Goal: Task Accomplishment & Management: Use online tool/utility

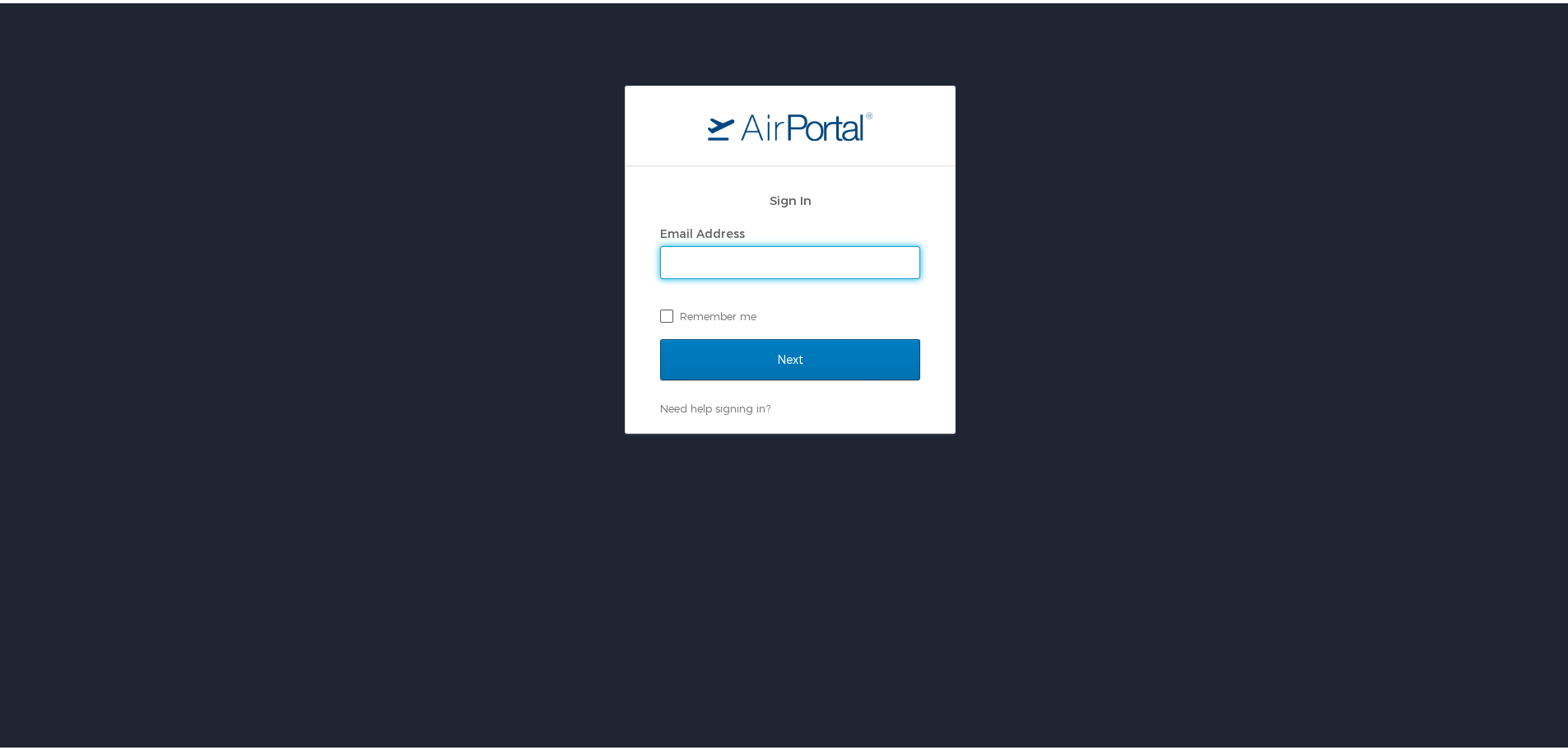
type input "[EMAIL_ADDRESS][DOMAIN_NAME]"
click at [660, 336] on input "Next" at bounding box center [790, 357] width 260 height 41
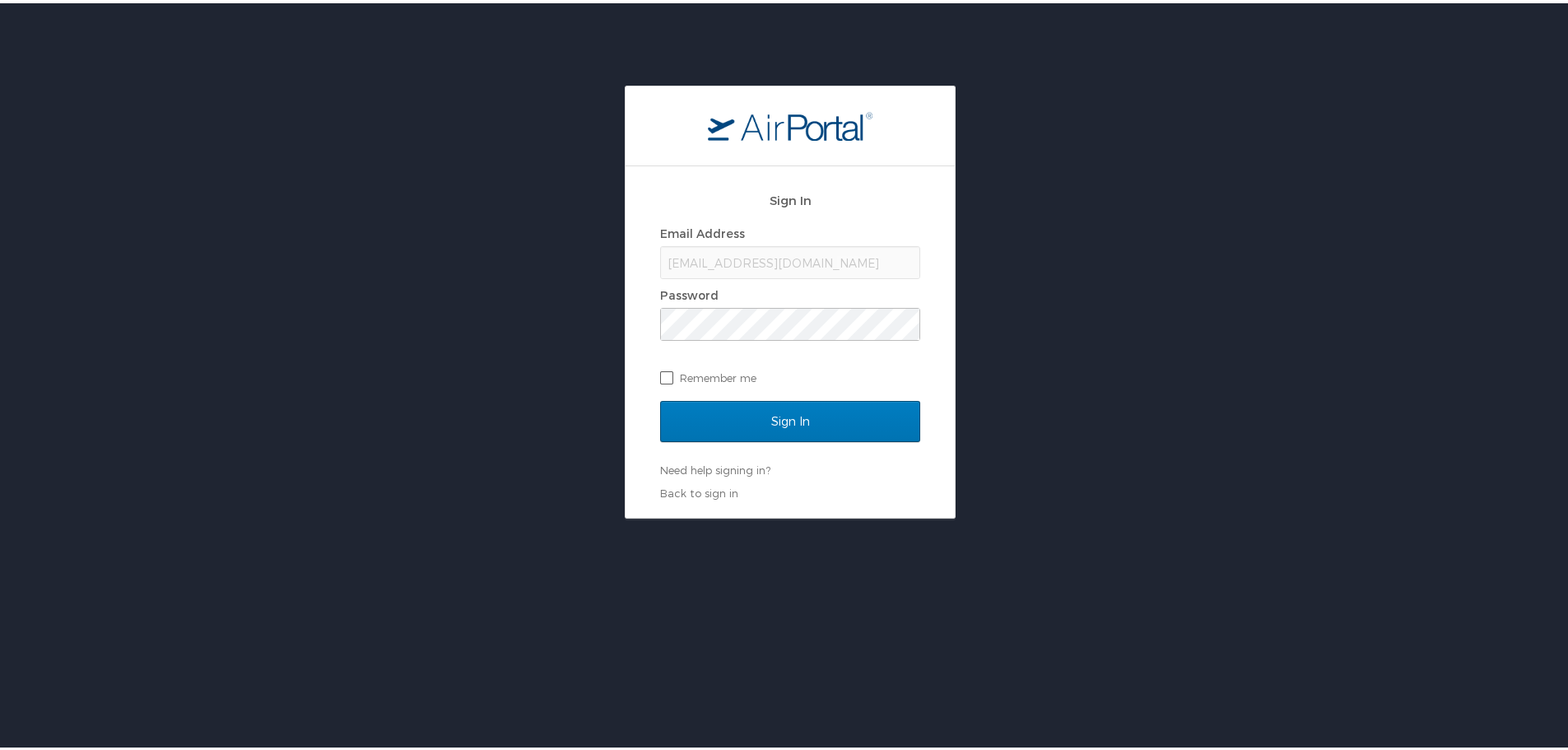
click at [661, 374] on label "Remember me" at bounding box center [790, 375] width 260 height 25
click at [661, 374] on input "Remember me" at bounding box center [665, 373] width 11 height 11
checkbox input "true"
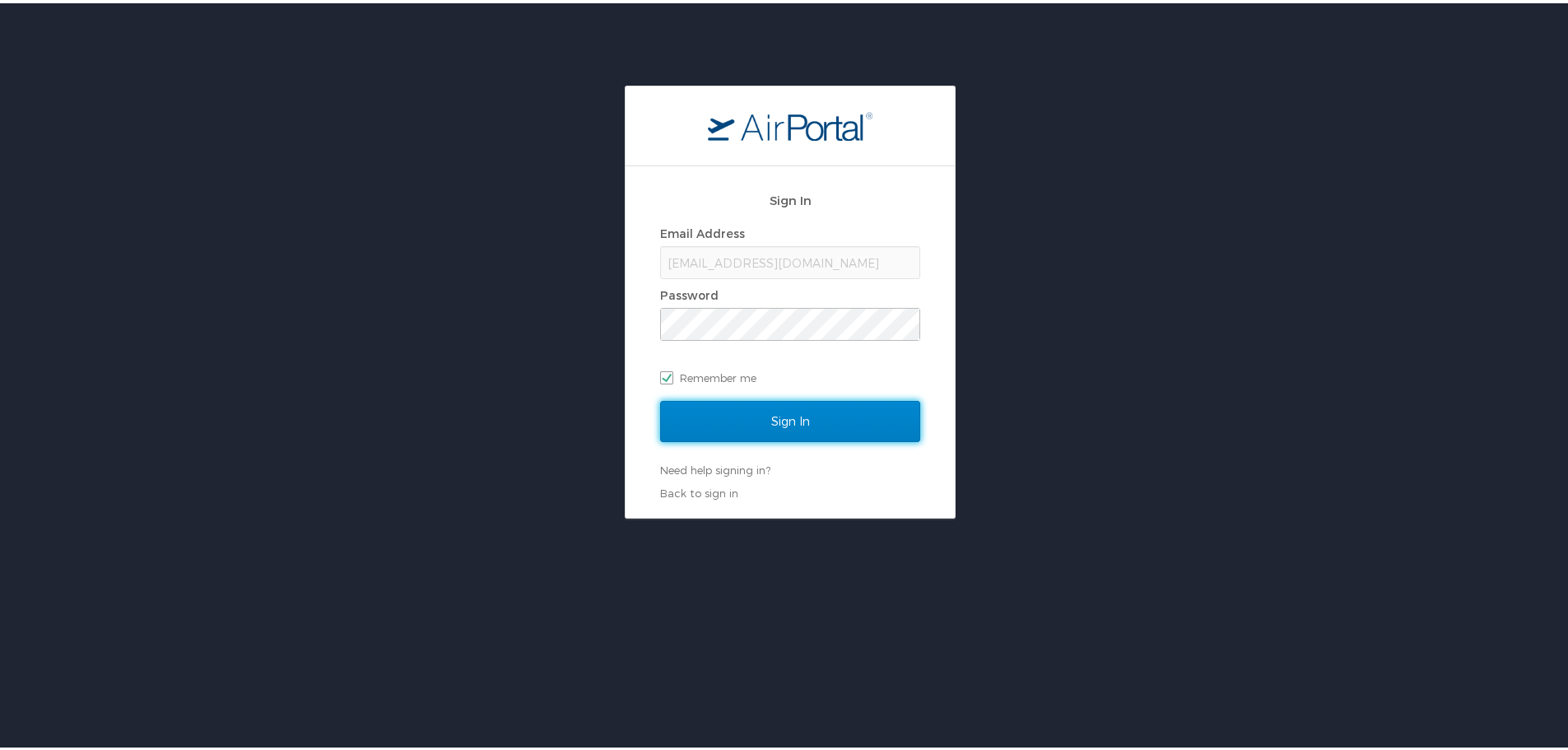
click at [726, 415] on input "Sign In" at bounding box center [790, 418] width 260 height 41
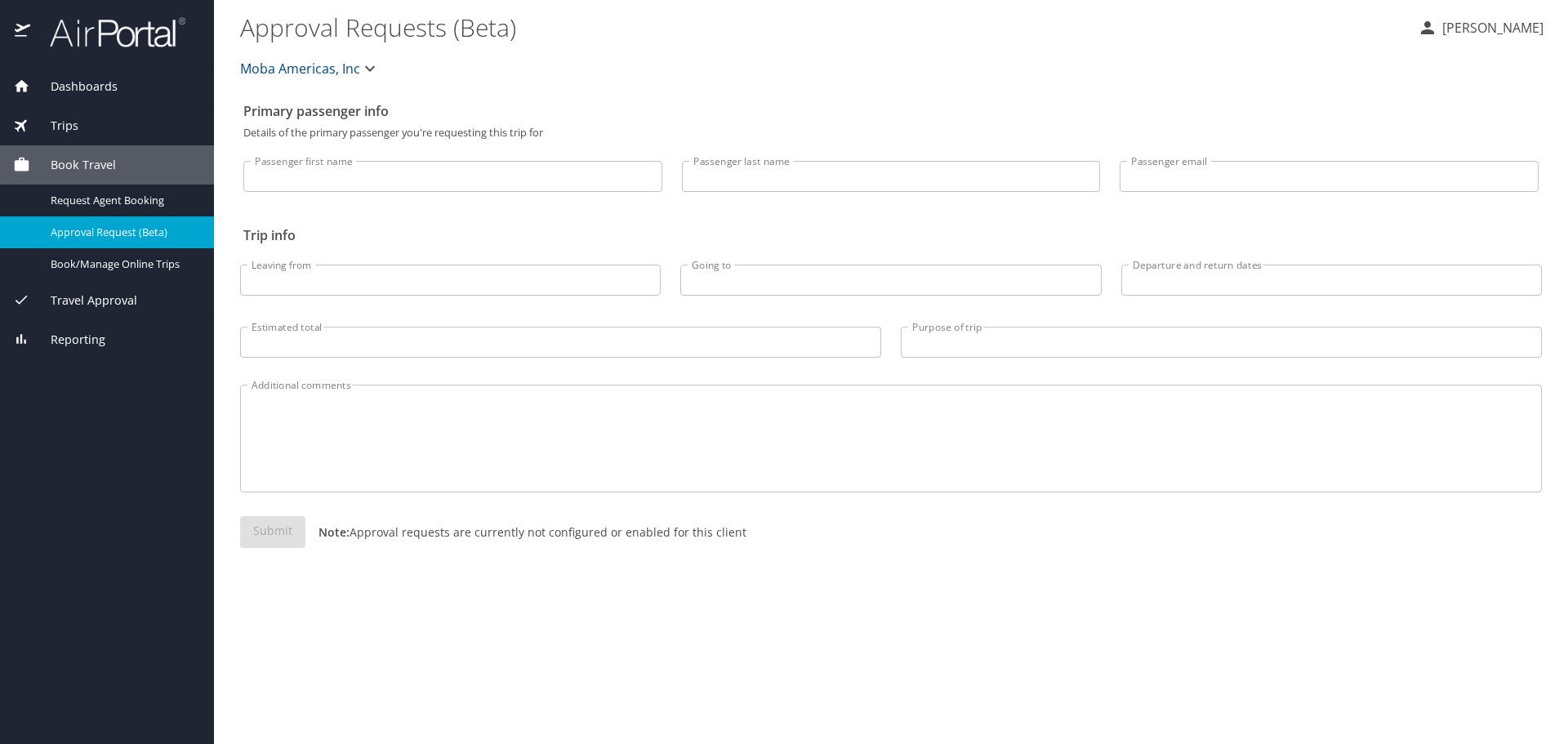
click at [67, 125] on span "Trips" at bounding box center [54, 126] width 48 height 18
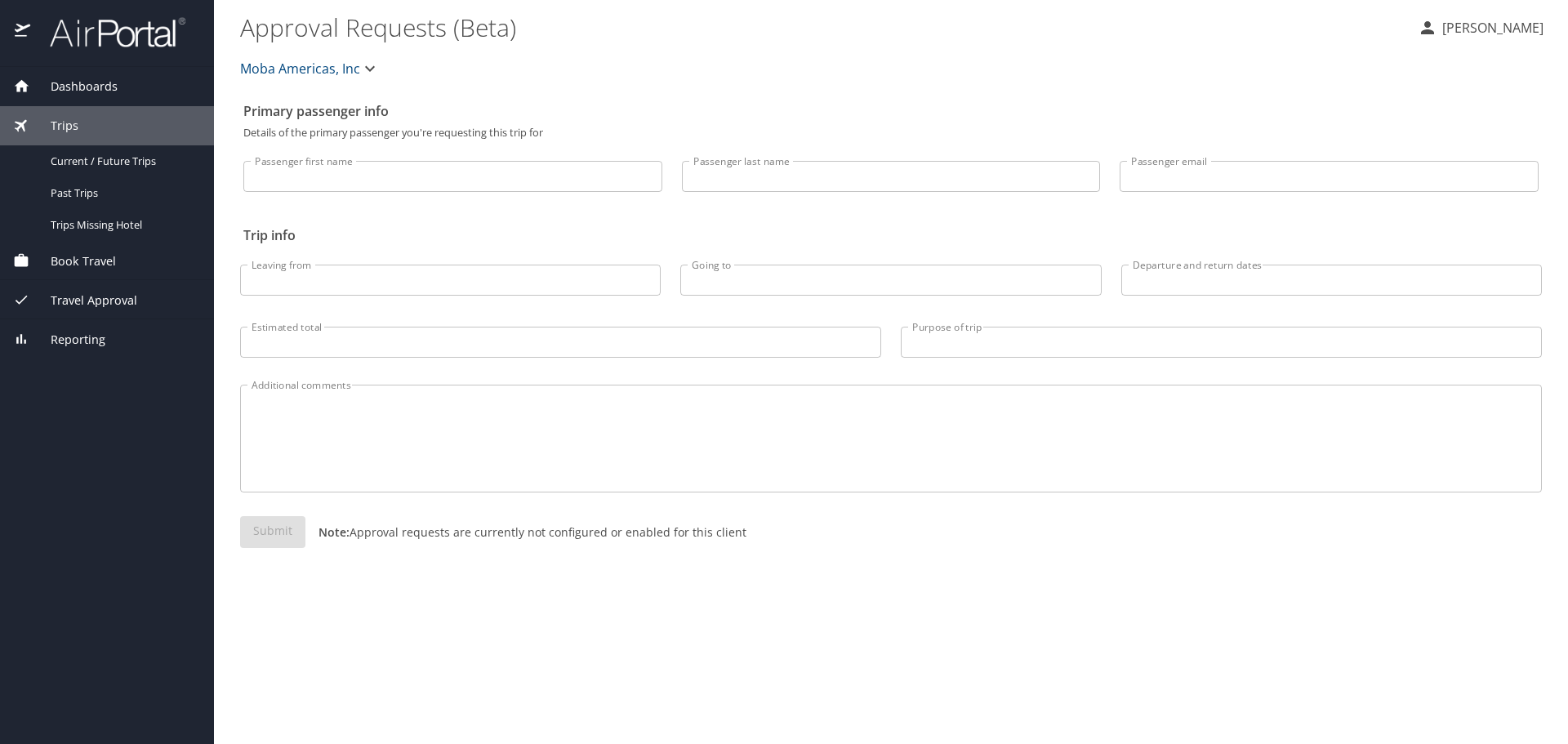
click at [100, 85] on span "Dashboards" at bounding box center [74, 86] width 88 height 18
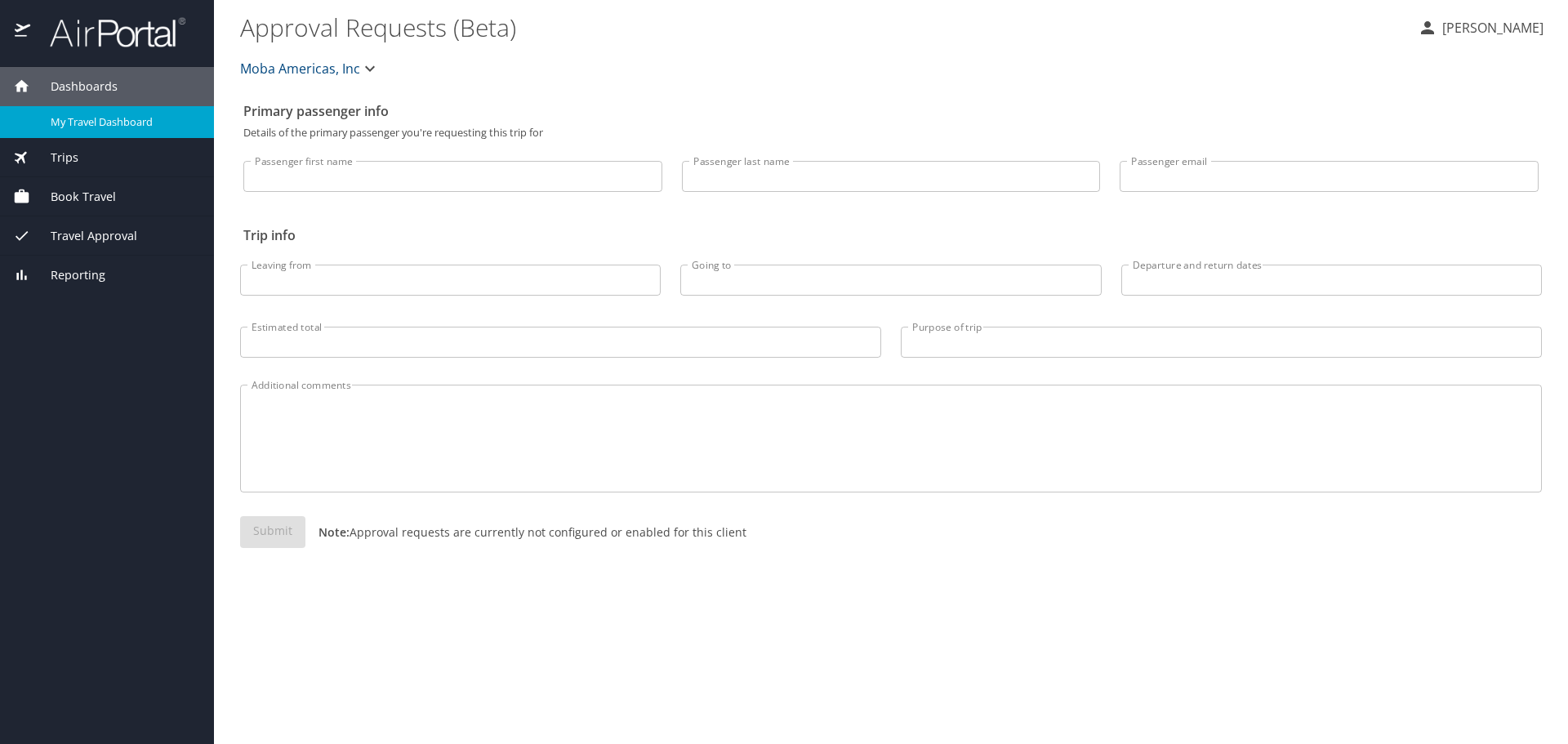
click at [135, 127] on span "My Travel Dashboard" at bounding box center [122, 122] width 144 height 15
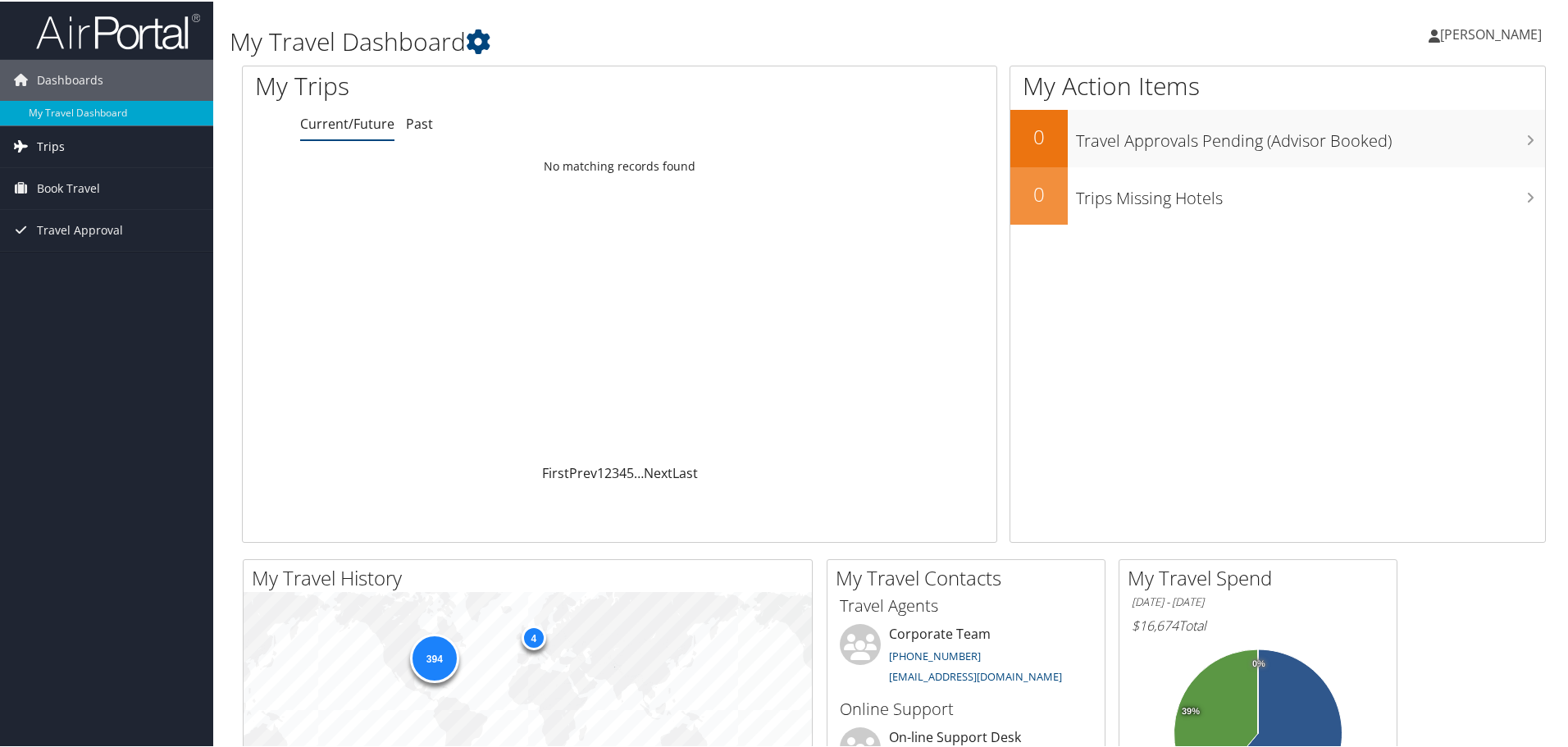
click at [63, 146] on span "Trips" at bounding box center [51, 145] width 28 height 41
click at [120, 169] on link "Current/Future Trips" at bounding box center [107, 178] width 213 height 25
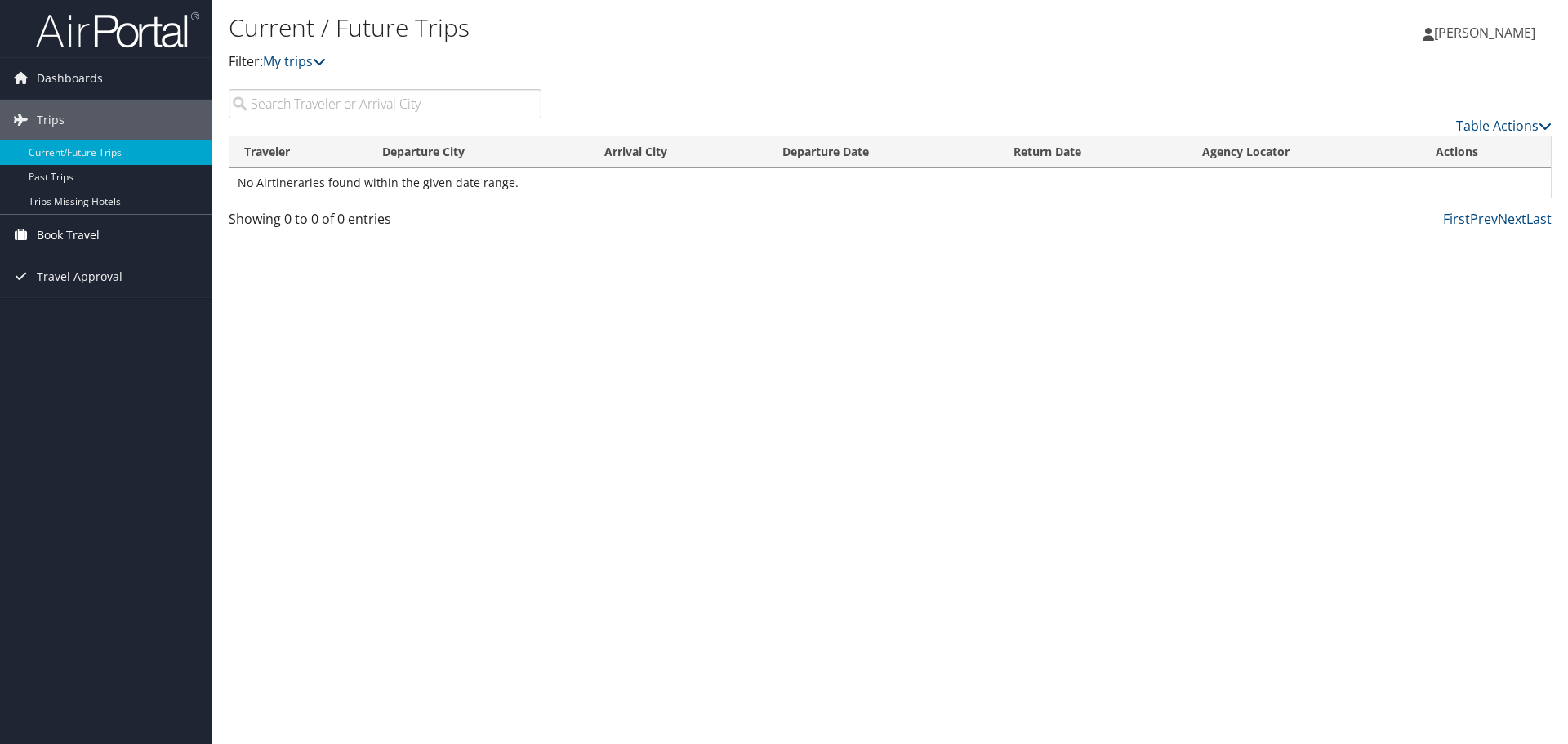
click at [83, 240] on span "Book Travel" at bounding box center [68, 235] width 63 height 40
click at [103, 273] on link "Agent Booking Request" at bounding box center [106, 267] width 212 height 24
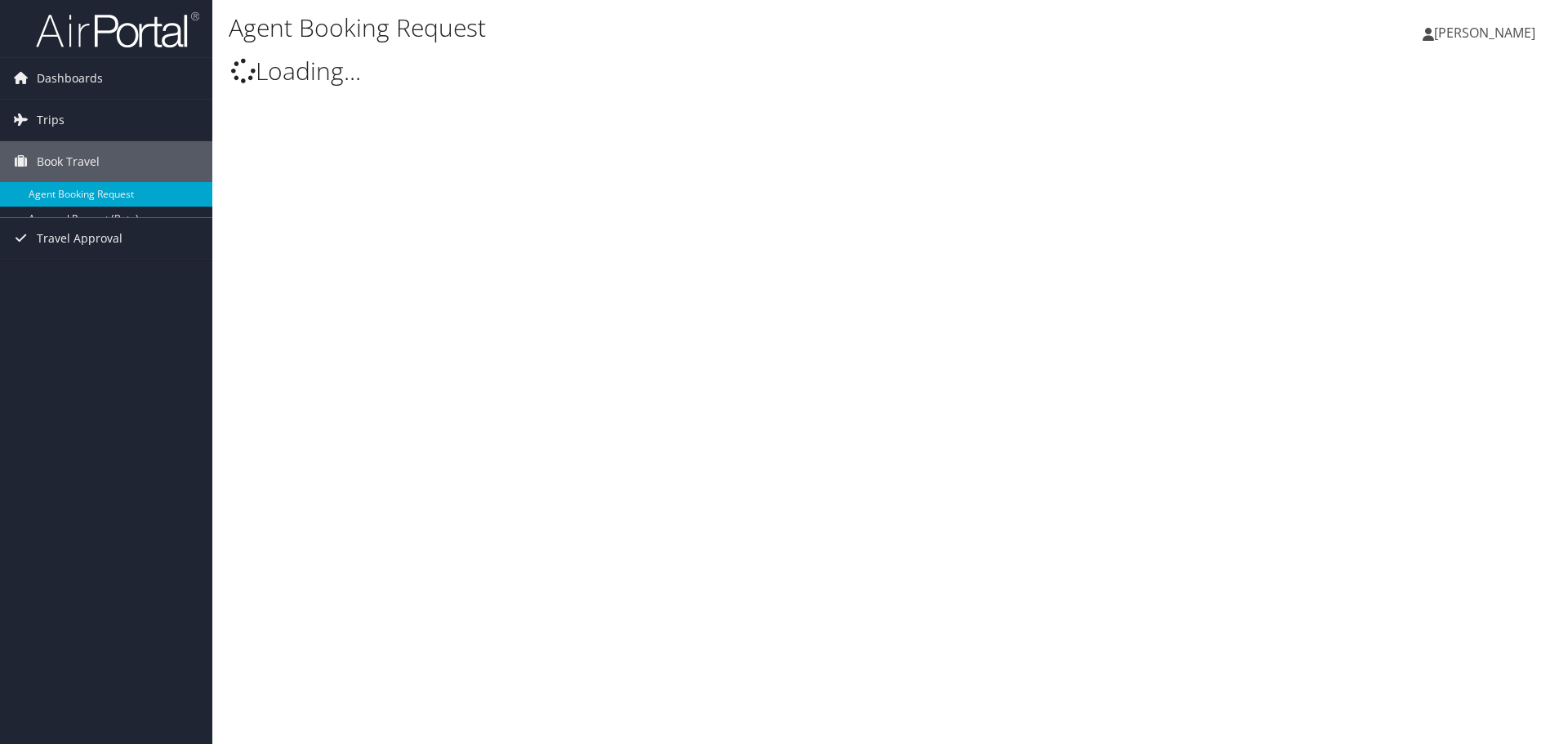
select select "bookings@cbtravel.com"
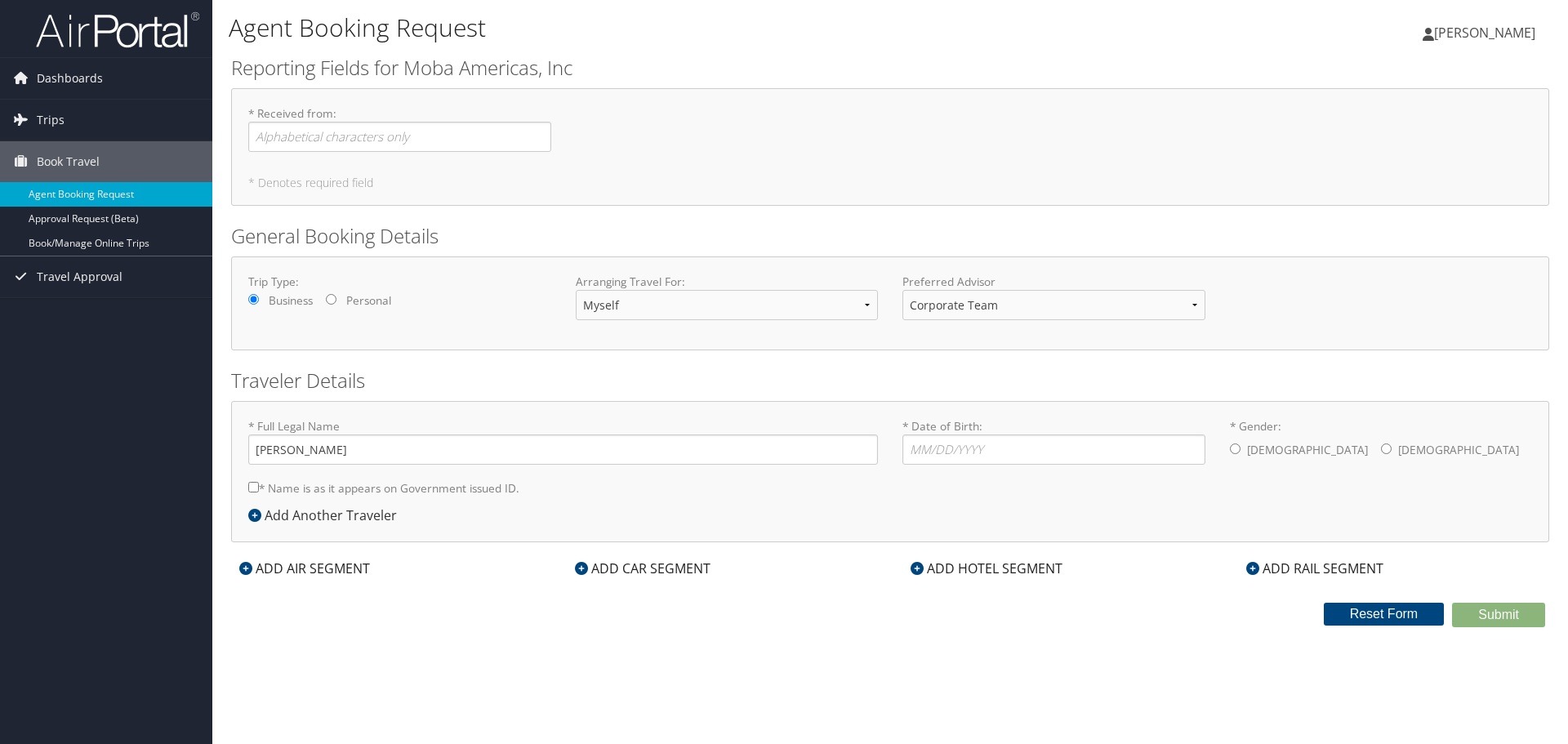
click at [336, 301] on input "Personal" at bounding box center [331, 299] width 11 height 11
radio input "true"
click at [270, 300] on label "Business" at bounding box center [291, 300] width 44 height 16
click at [259, 300] on input "Business" at bounding box center [254, 299] width 11 height 11
radio input "true"
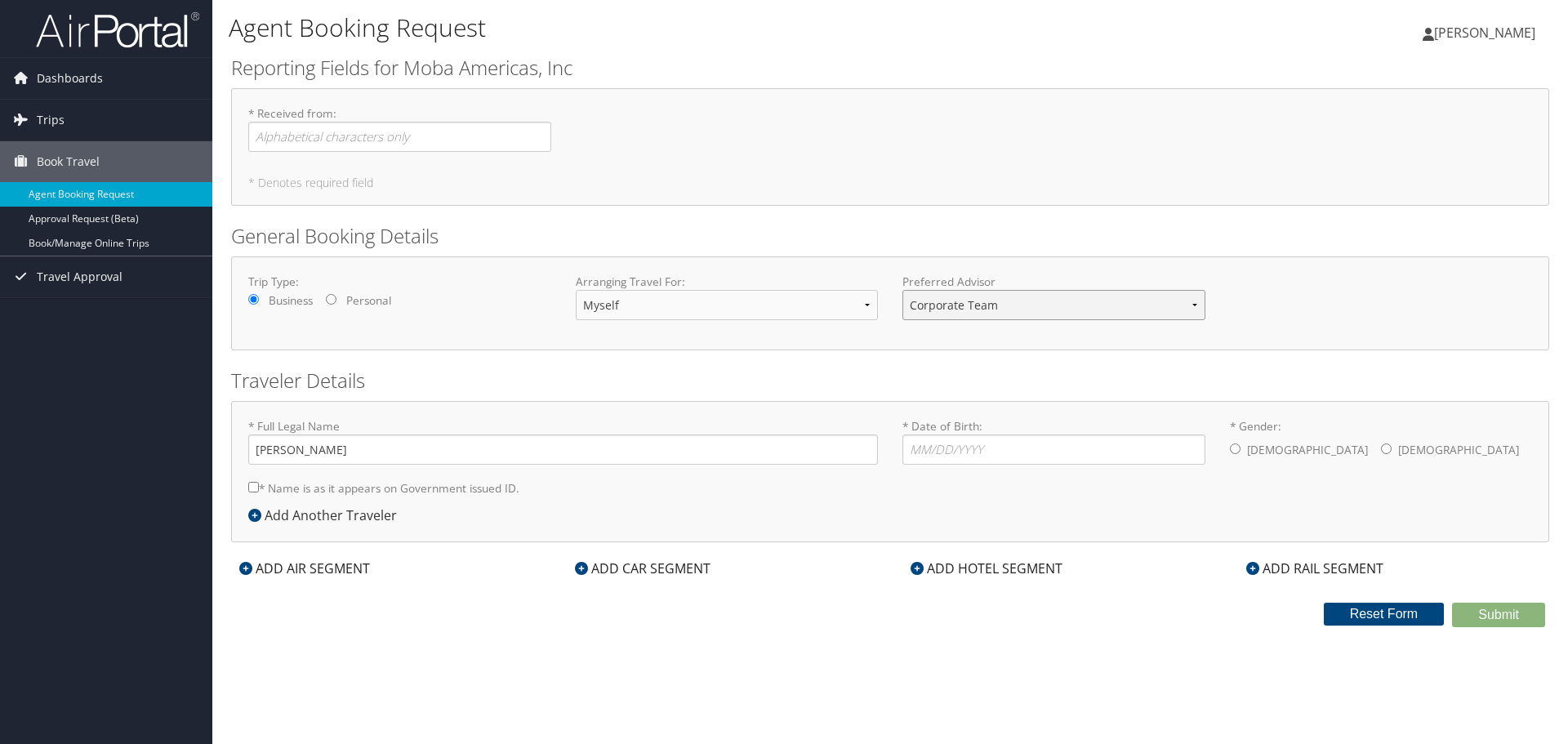
click at [954, 309] on select "Corporate Team Christopherson Advisor Team" at bounding box center [1054, 305] width 303 height 30
click at [902, 290] on select "Corporate Team Christopherson Advisor Team" at bounding box center [1054, 305] width 303 height 30
click at [928, 353] on form "Reporting Fields for Moba Americas, Inc * Received from : Required * Denotes re…" at bounding box center [890, 340] width 1319 height 573
click at [966, 308] on select "Corporate Team Christopherson Advisor Team" at bounding box center [1054, 305] width 303 height 30
select select "bookings@cbtravel.com"
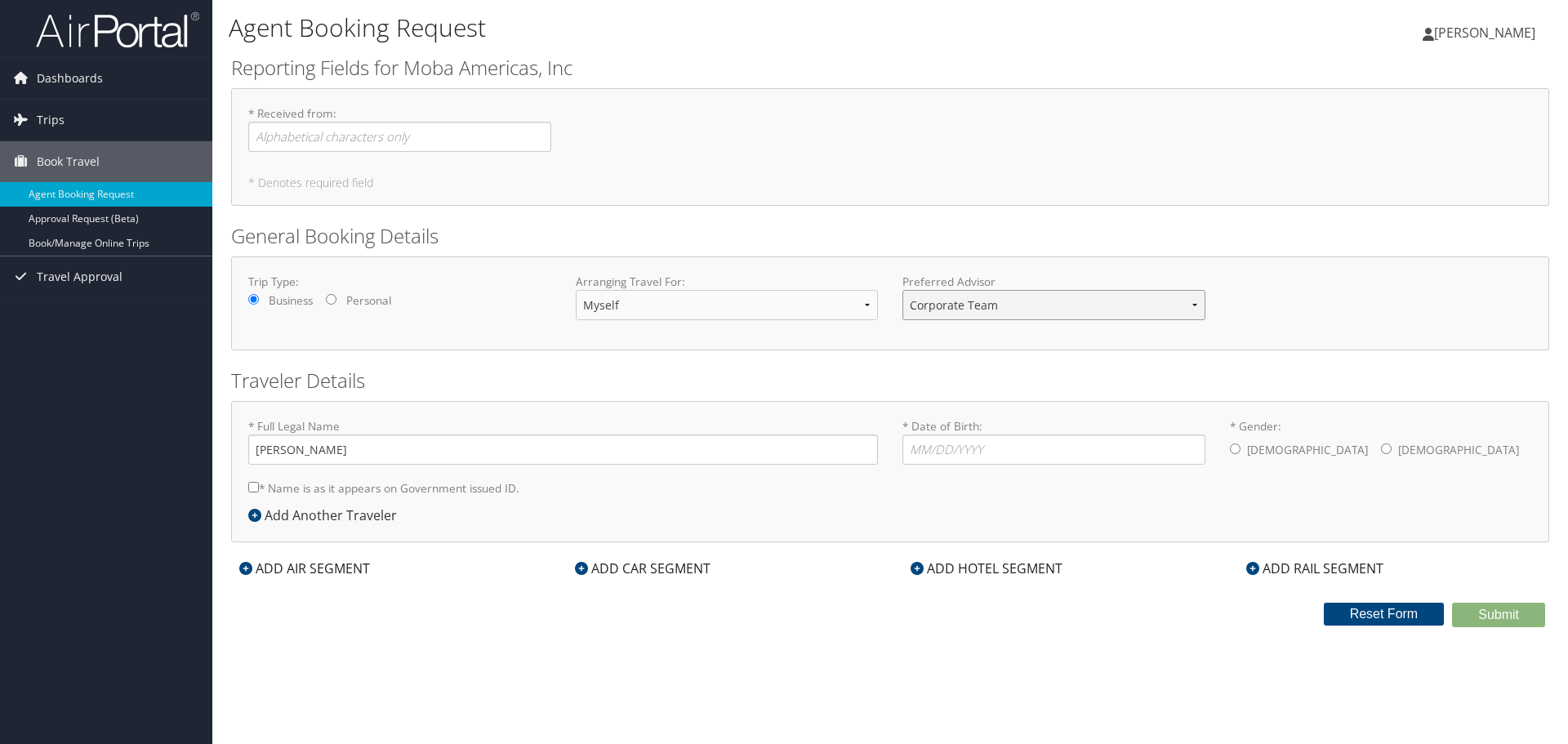
click at [902, 290] on select "Corporate Team Christopherson Advisor Team" at bounding box center [1054, 305] width 303 height 30
click at [1032, 330] on div "Preferred Advisor Corporate Team Christopherson Advisor Team You must select an…" at bounding box center [1054, 303] width 328 height 60
click at [384, 137] on input "* Received from : Required" at bounding box center [400, 136] width 303 height 30
click at [695, 120] on div "* Received from : Required" at bounding box center [890, 135] width 1308 height 60
click at [141, 248] on link "Book/Manage Online Trips" at bounding box center [106, 243] width 212 height 24
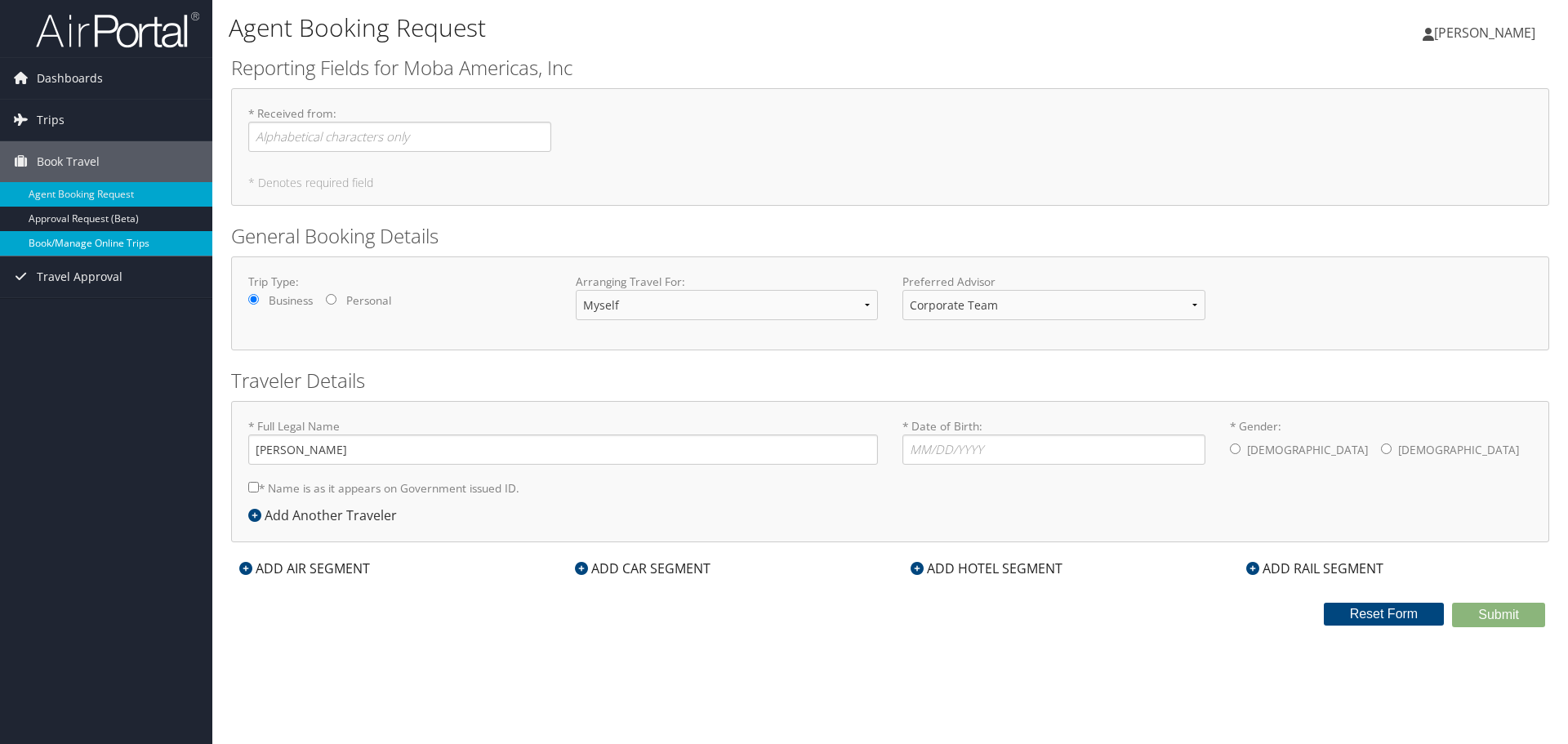
click at [71, 239] on link "Book/Manage Online Trips" at bounding box center [106, 243] width 212 height 24
